Goal: Information Seeking & Learning: Learn about a topic

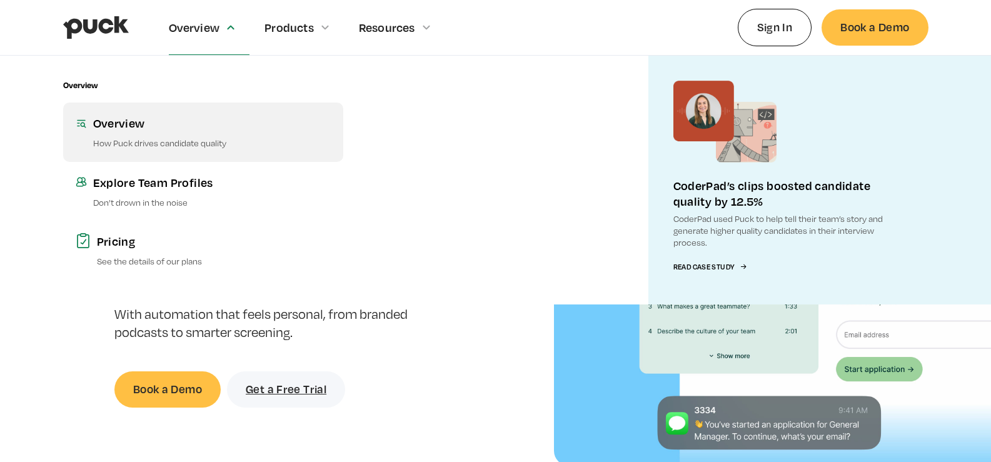
click at [88, 134] on link "Overview How Puck drives candidate quality" at bounding box center [203, 132] width 280 height 59
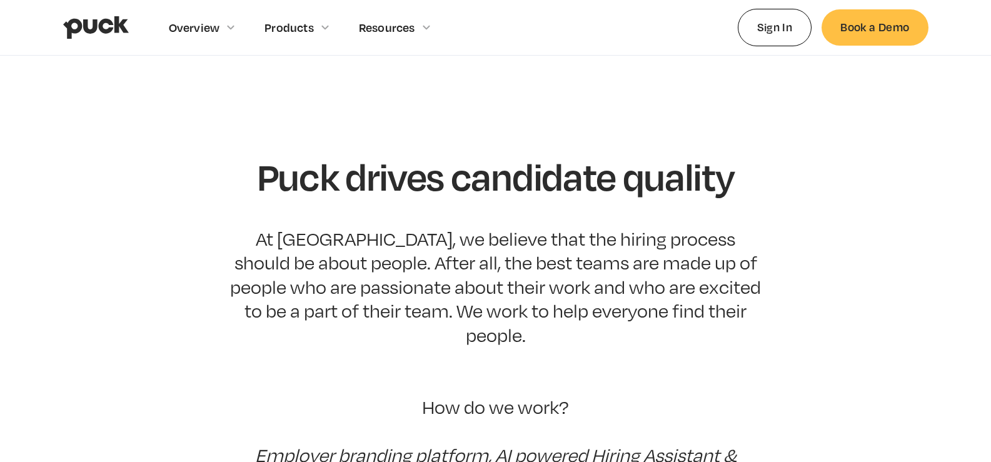
click at [310, 34] on div "Products" at bounding box center [304, 27] width 79 height 54
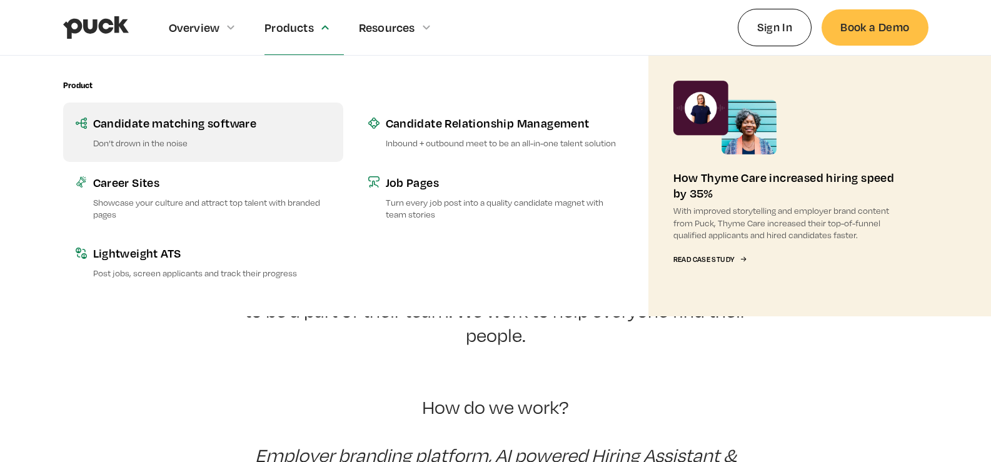
click at [98, 123] on div "Candidate matching software" at bounding box center [212, 123] width 238 height 16
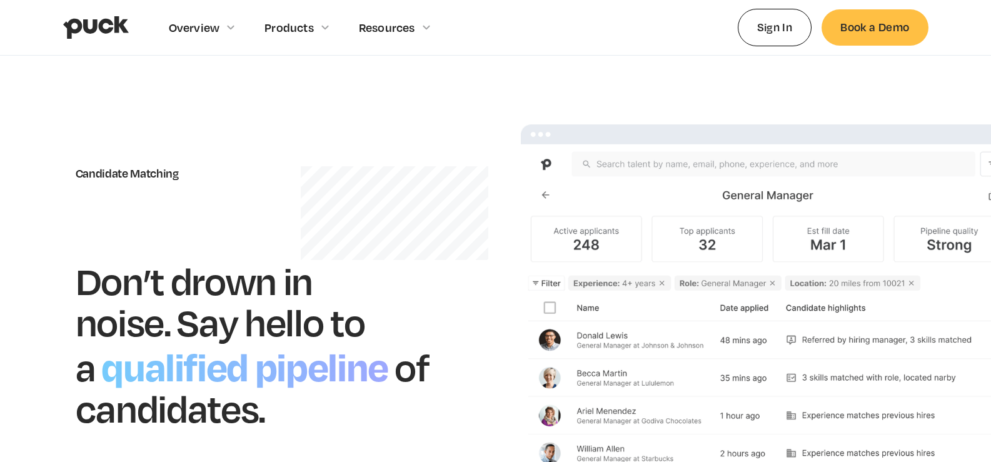
scroll to position [125, 0]
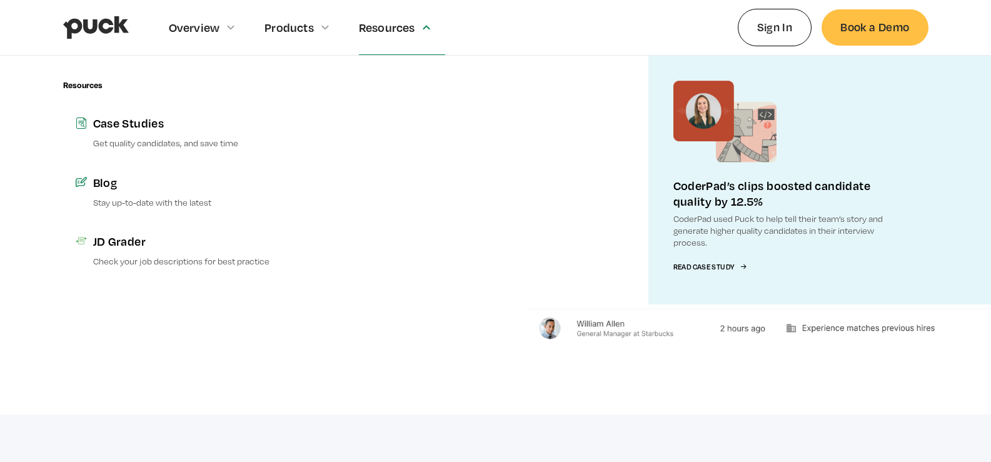
click at [378, 36] on div "Resources" at bounding box center [402, 27] width 86 height 54
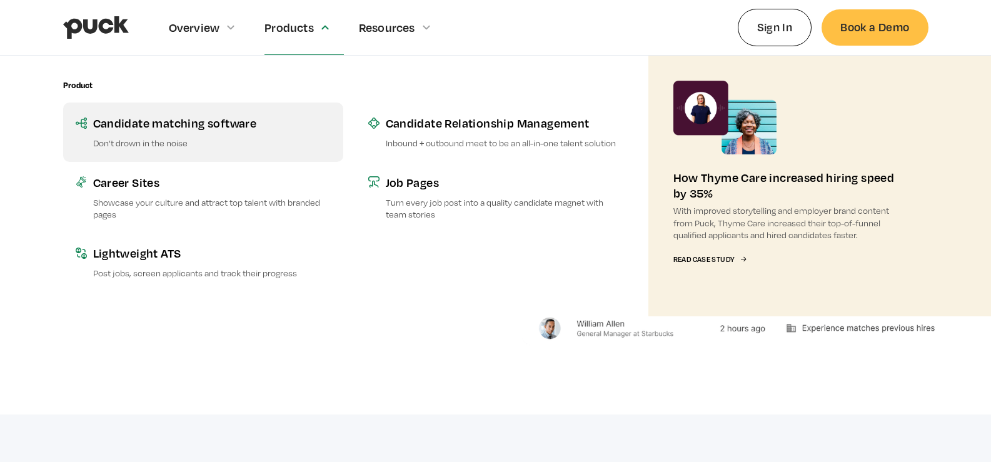
click at [101, 131] on div "Candidate matching software" at bounding box center [212, 123] width 238 height 16
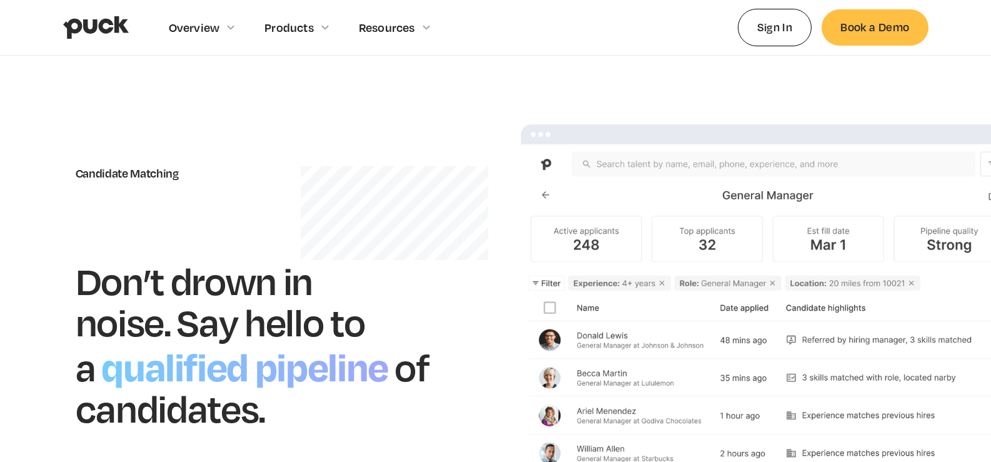
scroll to position [140, 0]
